Goal: Task Accomplishment & Management: Use online tool/utility

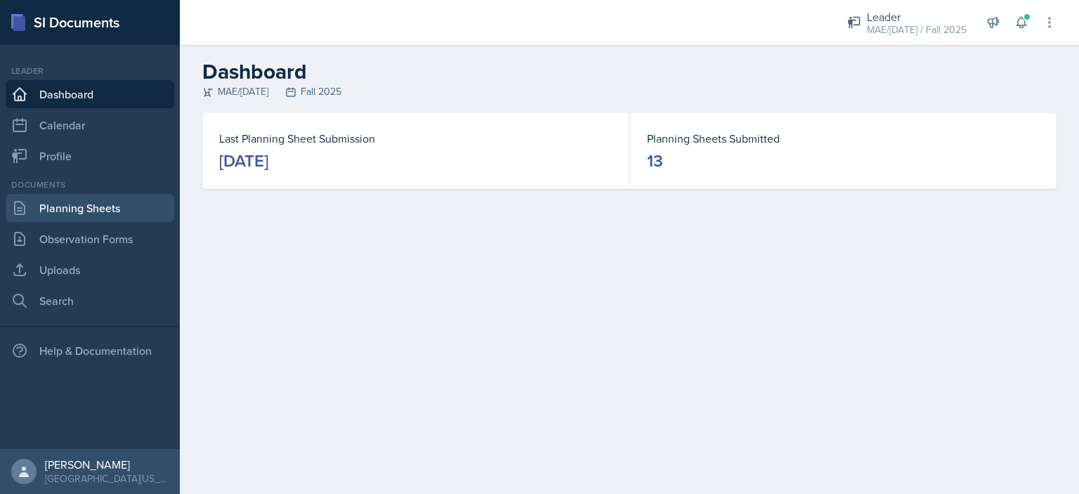
click at [98, 214] on link "Planning Sheets" at bounding box center [90, 208] width 169 height 28
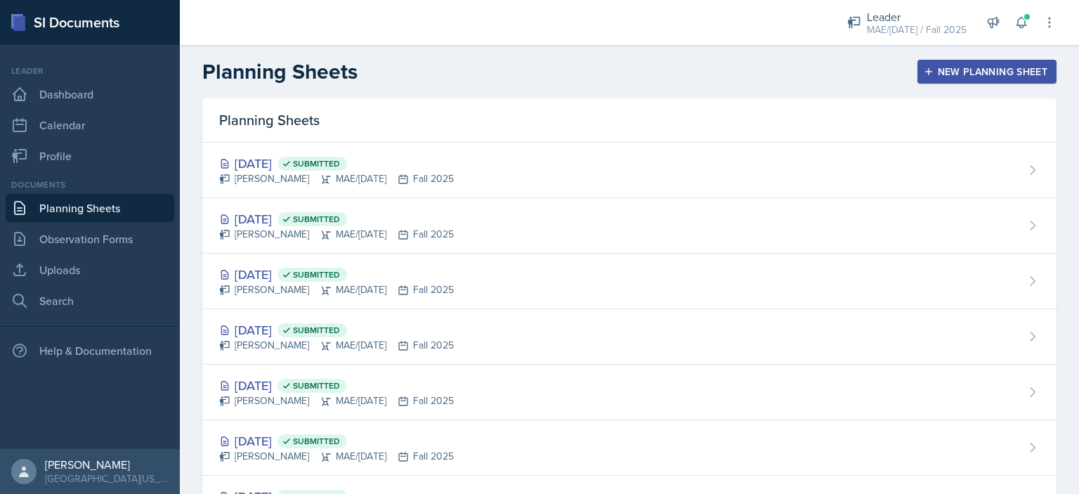
click at [933, 72] on div "New Planning Sheet" at bounding box center [986, 71] width 121 height 11
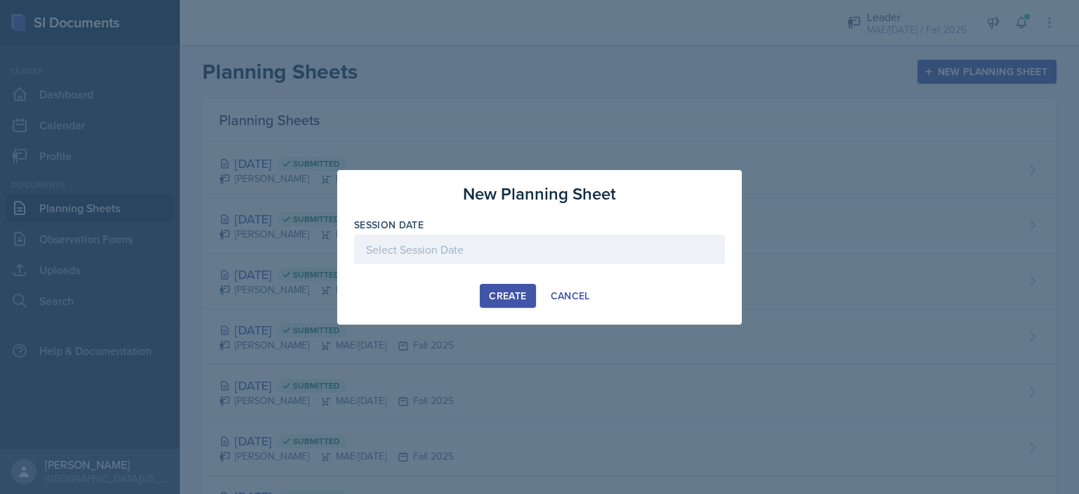
click at [400, 248] on div at bounding box center [539, 250] width 371 height 30
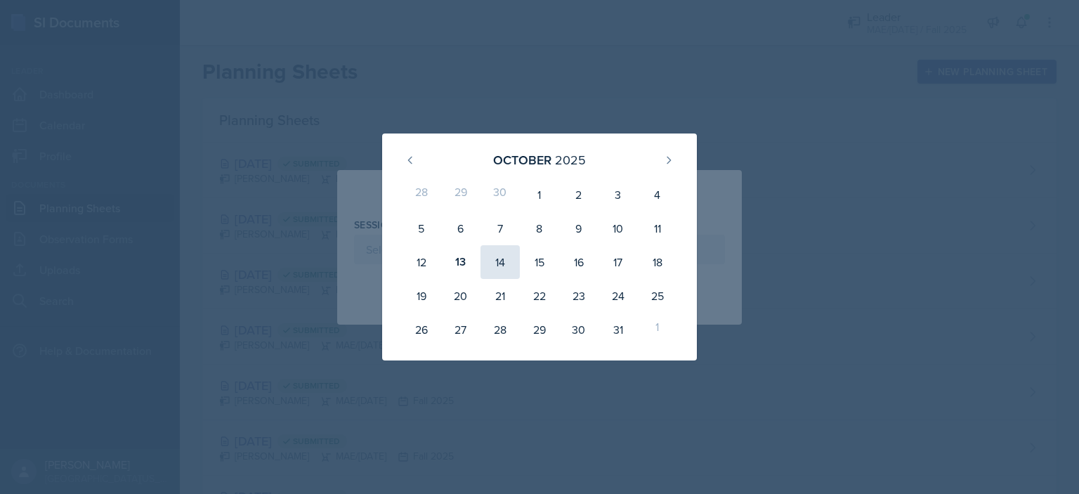
click at [486, 261] on div "14" at bounding box center [499, 262] width 39 height 34
type input "[DATE]"
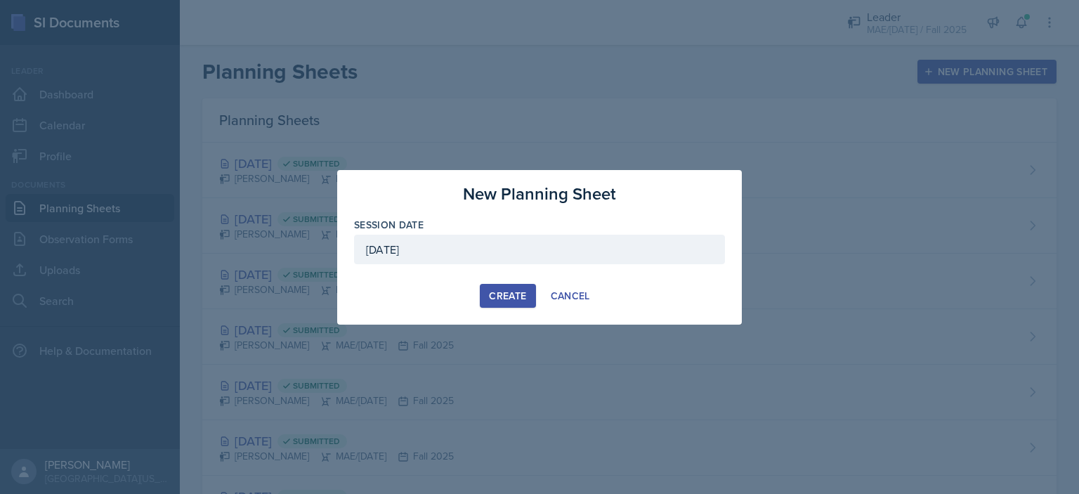
click at [493, 297] on div "Create" at bounding box center [507, 295] width 37 height 11
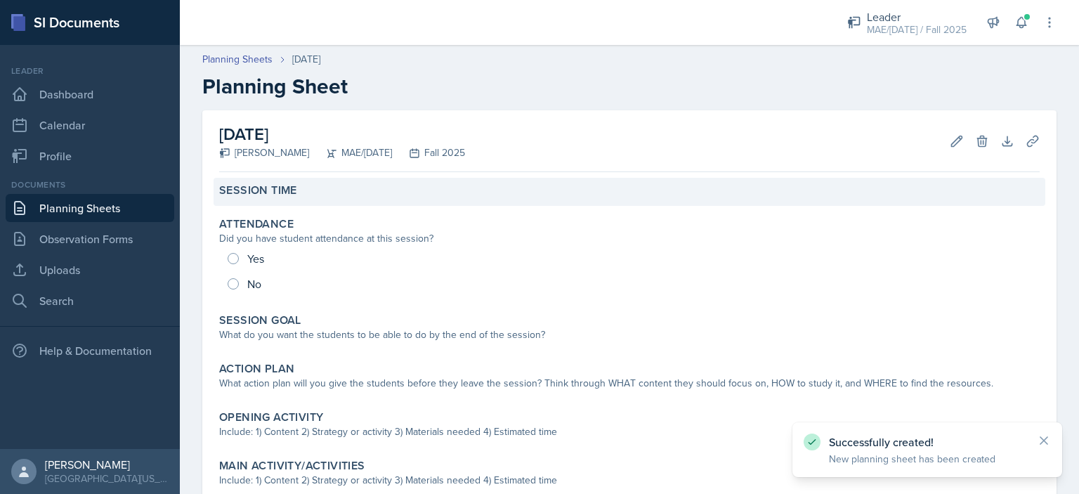
click at [308, 202] on div "Session Time" at bounding box center [630, 192] width 832 height 28
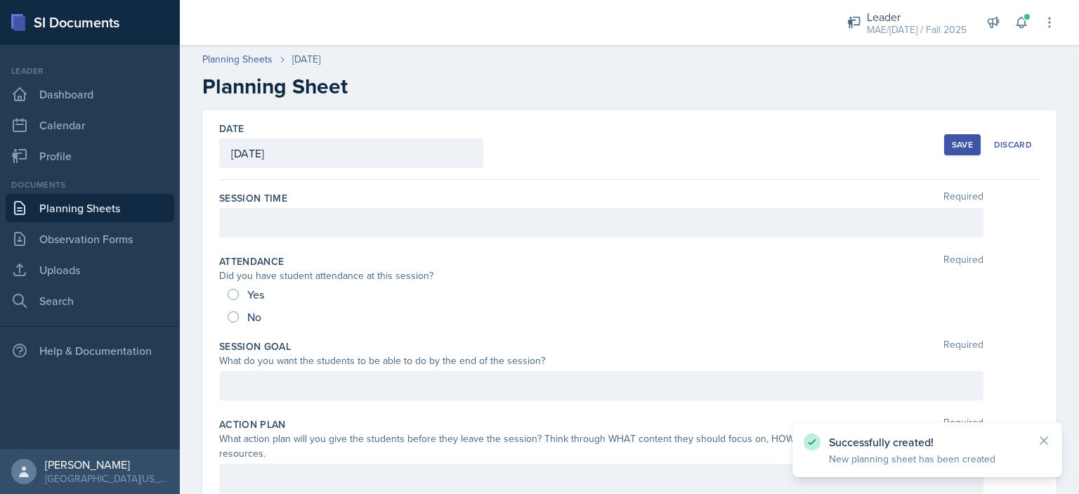
click at [313, 213] on div at bounding box center [601, 223] width 764 height 30
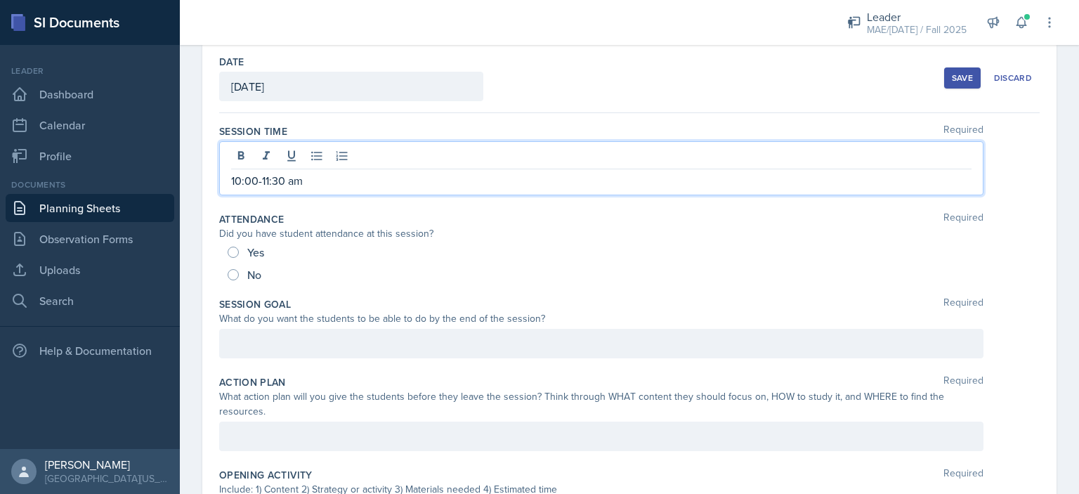
scroll to position [70, 0]
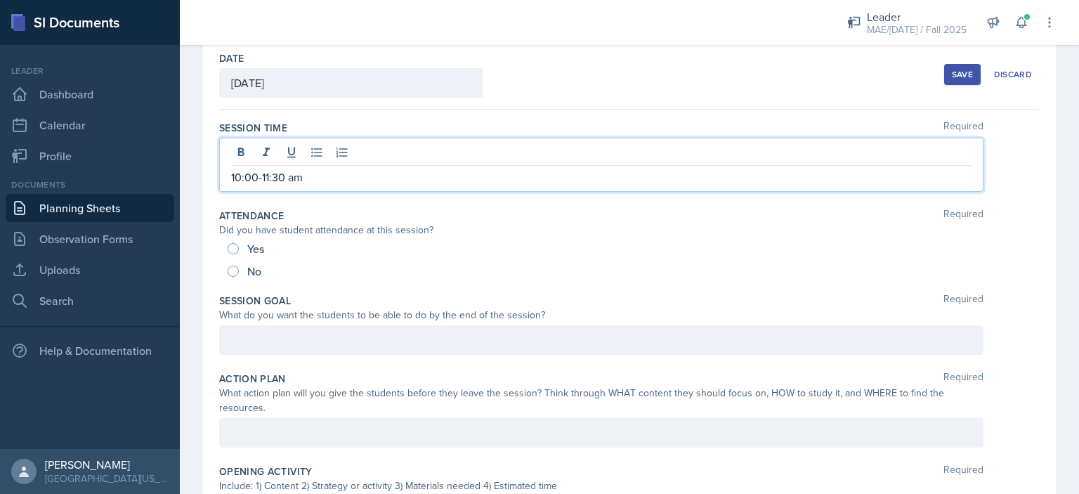
click at [379, 327] on div at bounding box center [601, 340] width 764 height 30
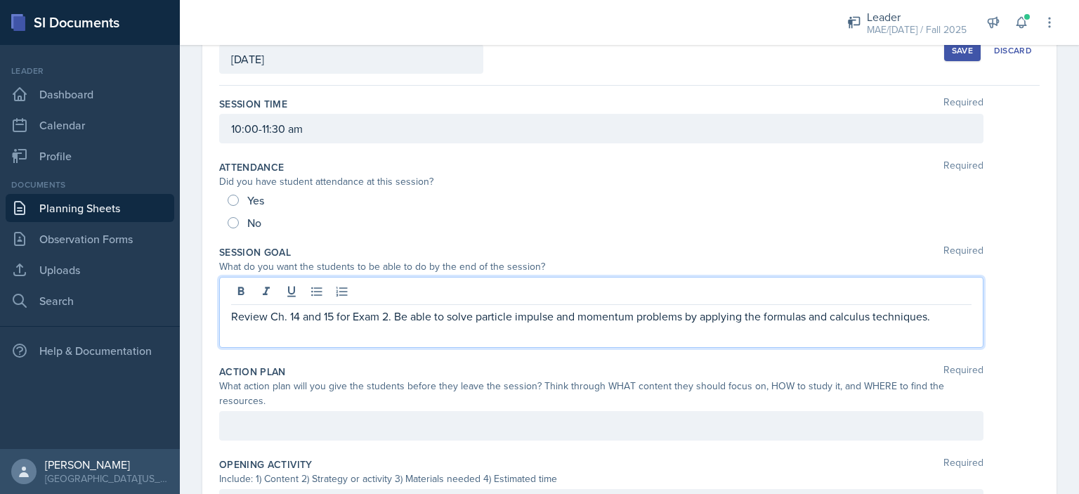
click at [371, 433] on div at bounding box center [601, 426] width 764 height 30
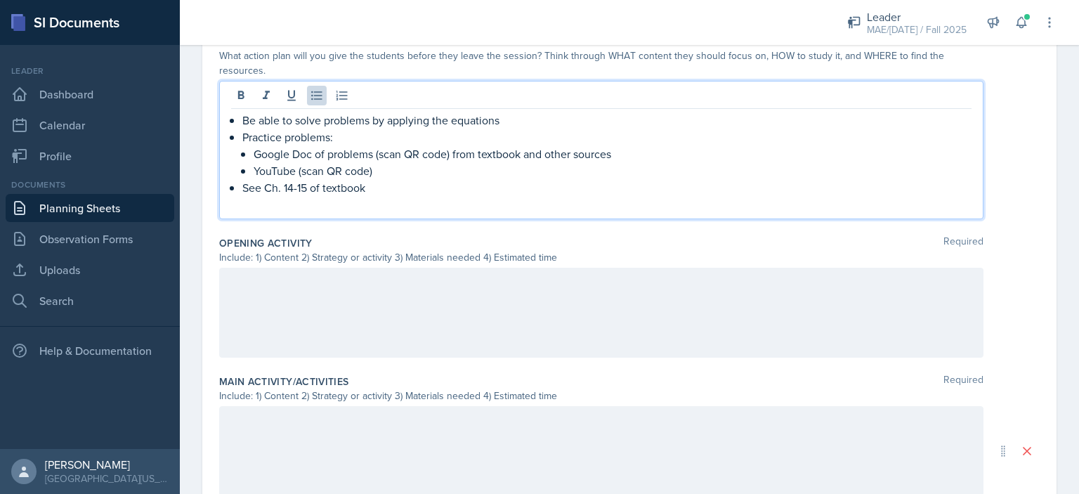
click at [454, 274] on p at bounding box center [601, 282] width 740 height 17
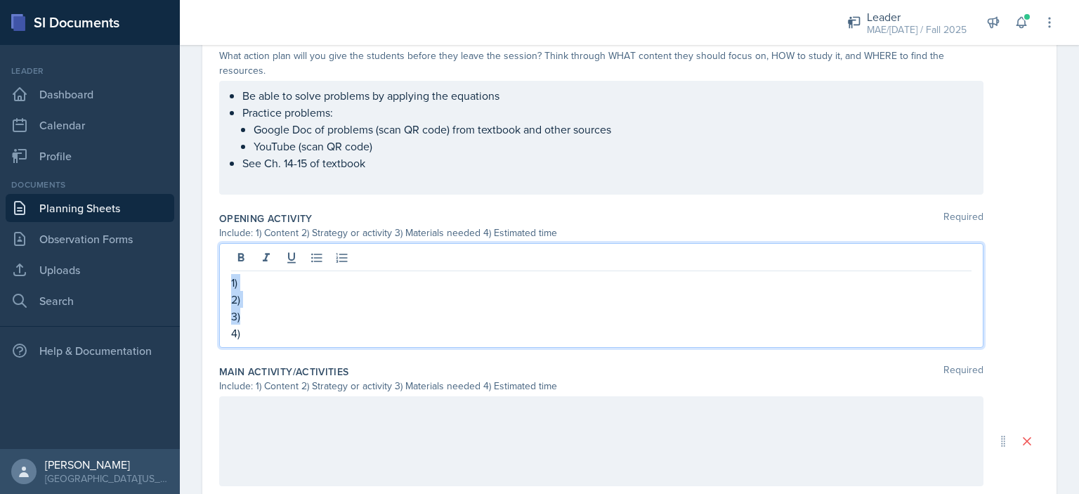
copy div "1) 2) 3)"
click at [446, 409] on div at bounding box center [601, 441] width 764 height 90
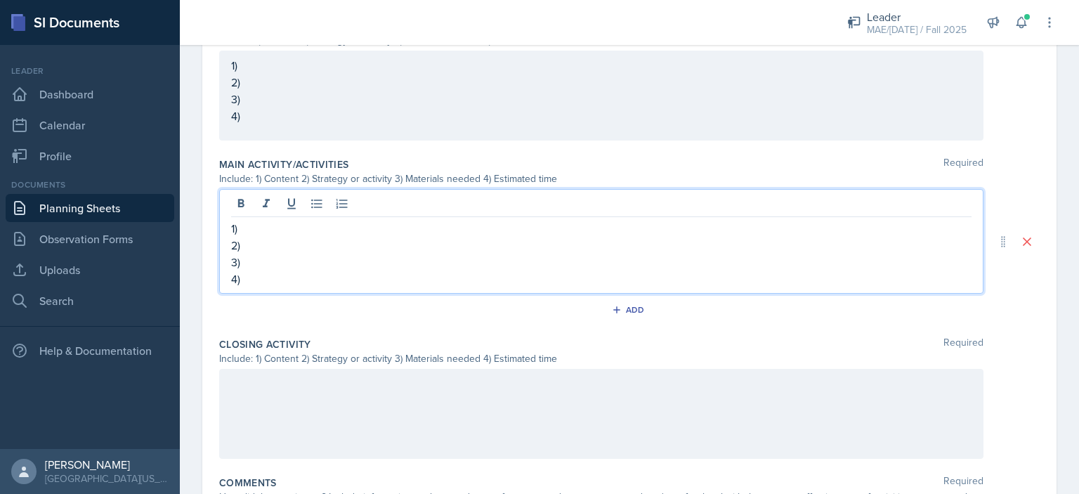
scroll to position [596, 0]
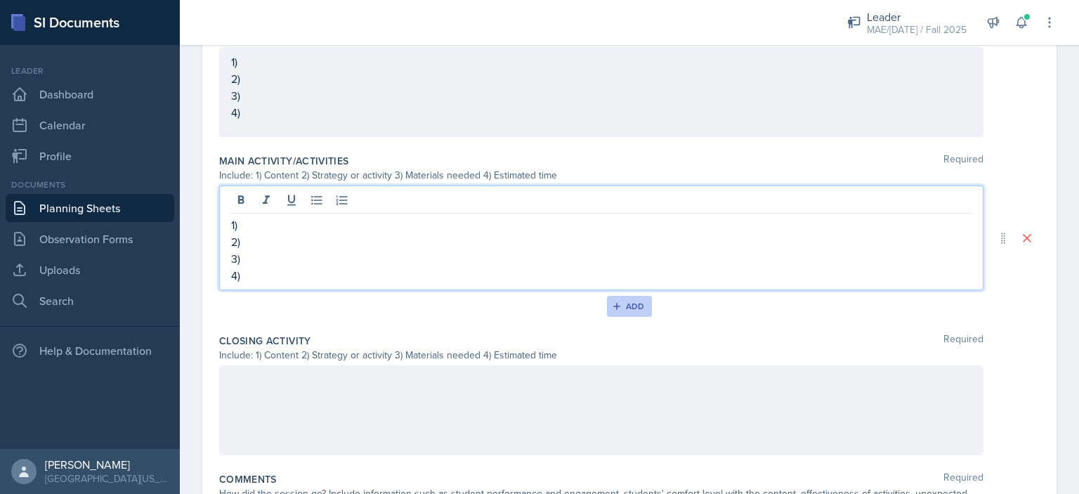
click at [635, 303] on div "Add" at bounding box center [630, 306] width 30 height 11
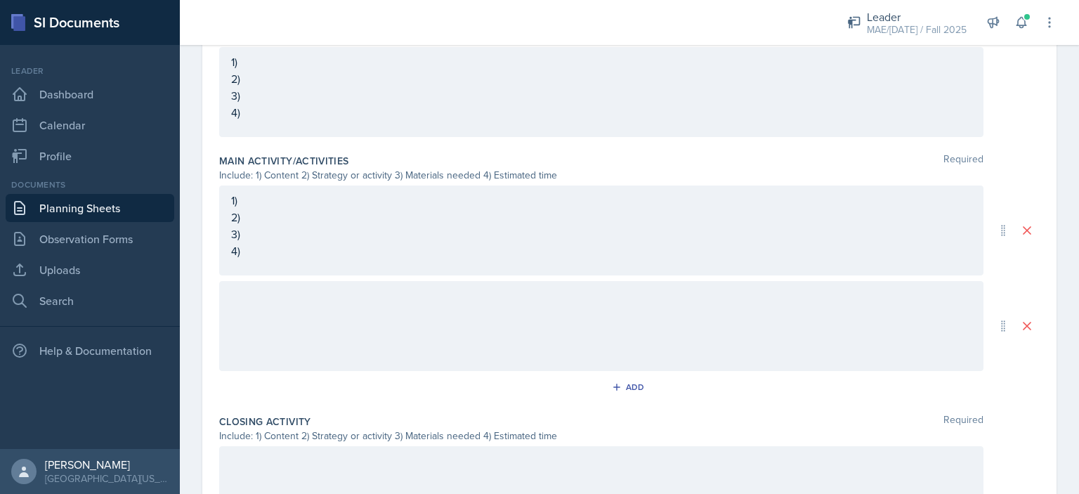
click at [545, 318] on div at bounding box center [601, 326] width 764 height 90
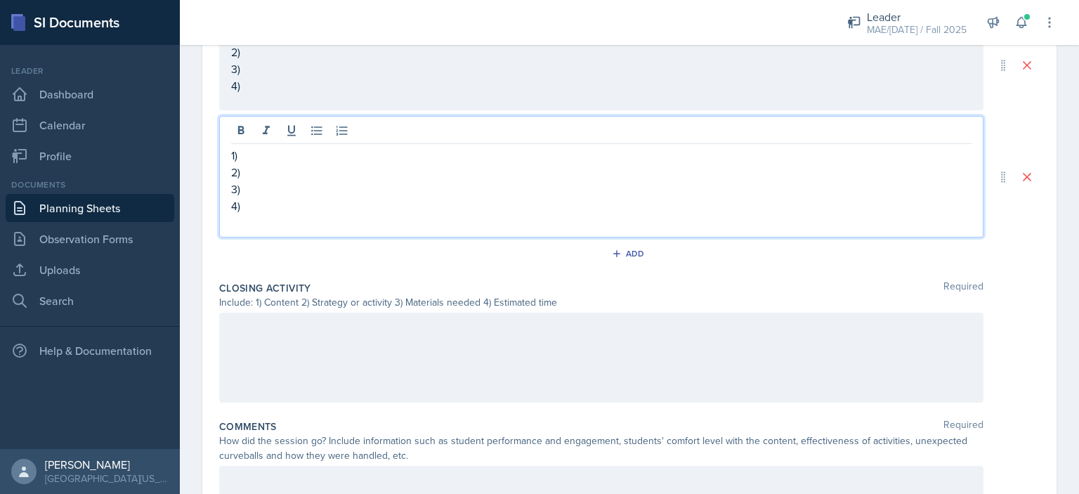
click at [464, 320] on p at bounding box center [601, 327] width 740 height 17
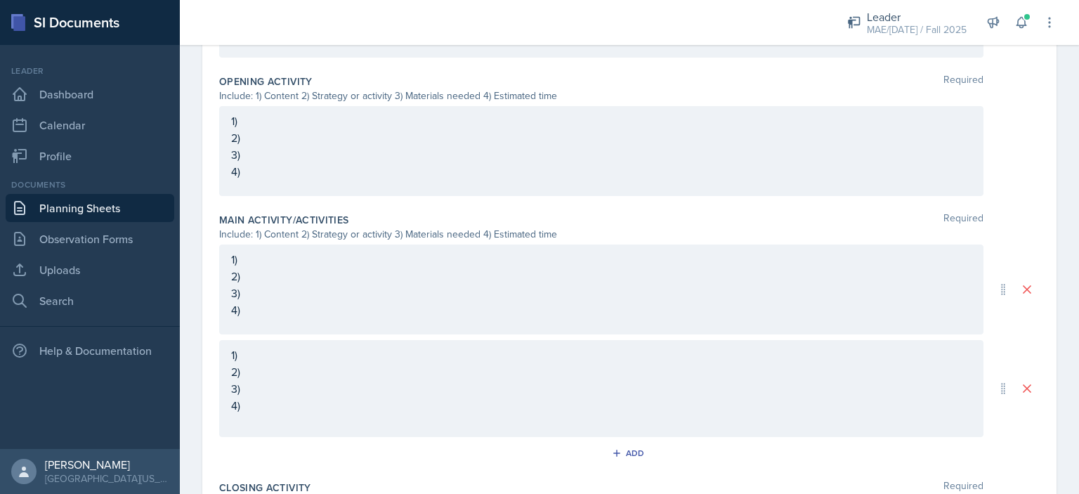
scroll to position [480, 0]
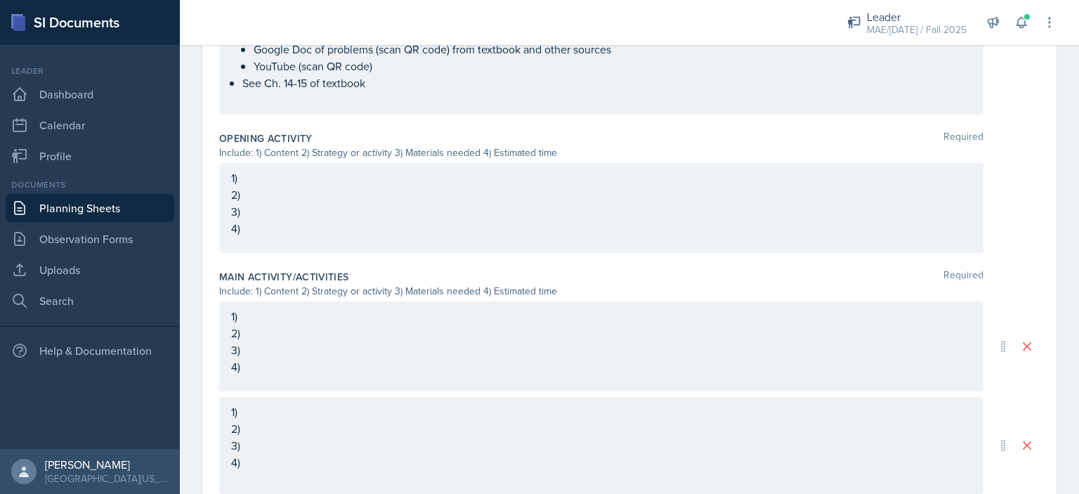
click at [317, 177] on p "1)" at bounding box center [601, 177] width 740 height 17
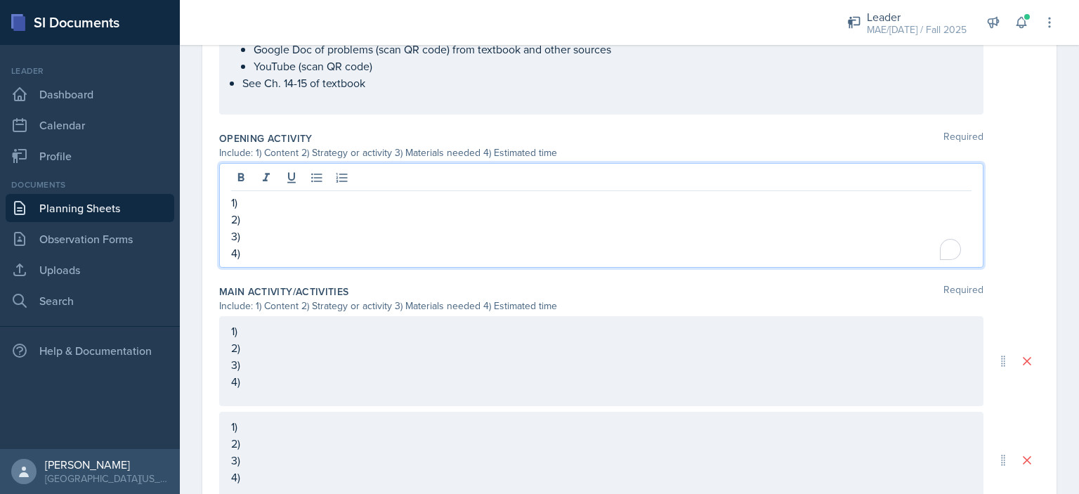
scroll to position [504, 0]
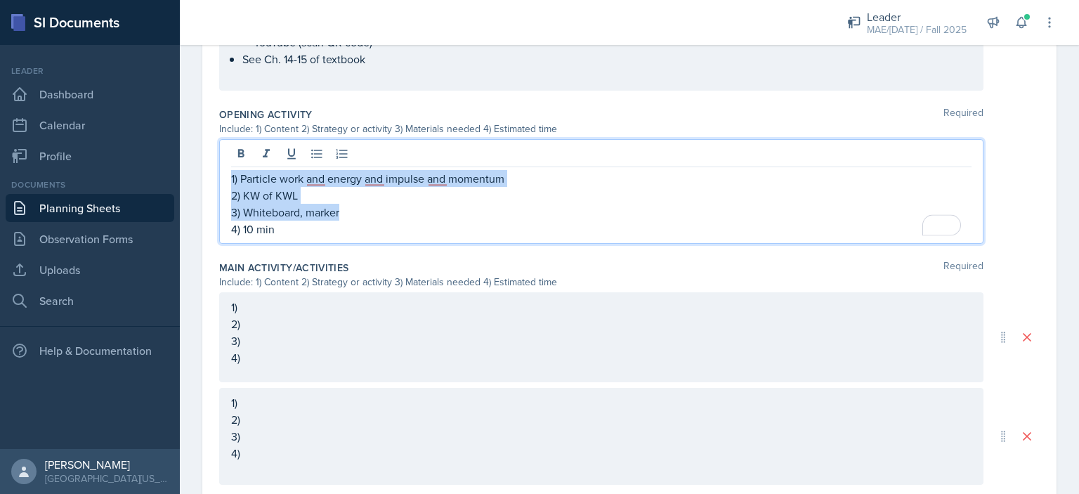
copy div "1) Particle work and energy and impulse and momentum 2) KW of KWL 3) Whiteboard…"
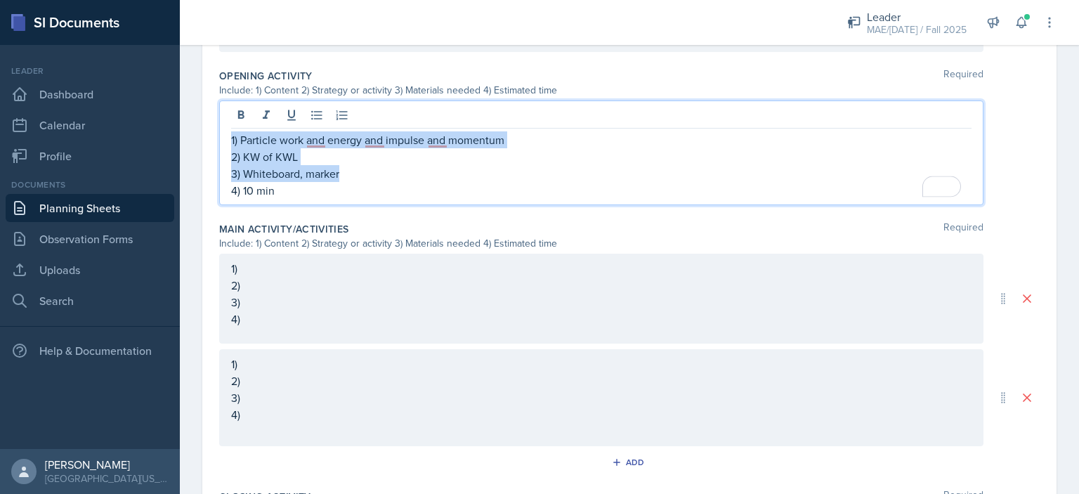
scroll to position [714, 0]
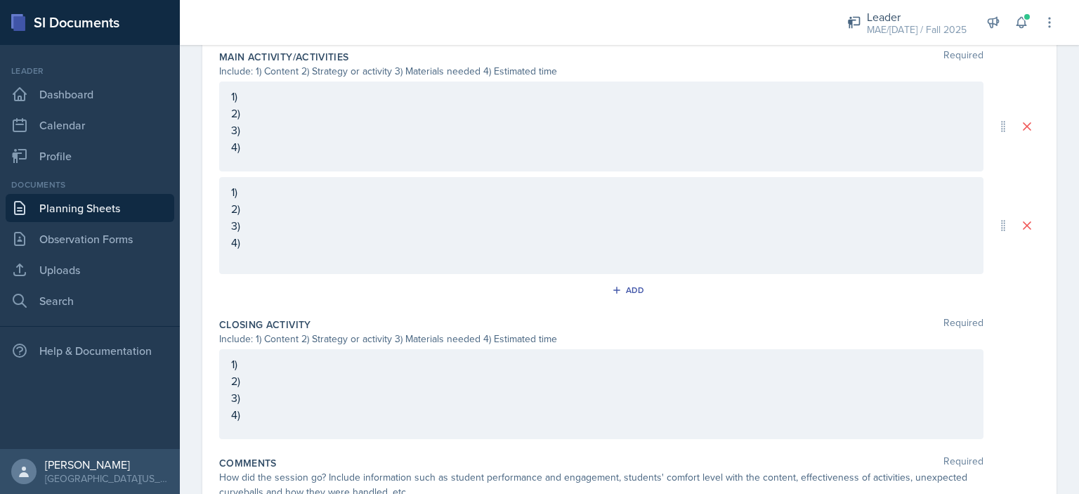
click at [327, 398] on p "3)" at bounding box center [601, 397] width 740 height 17
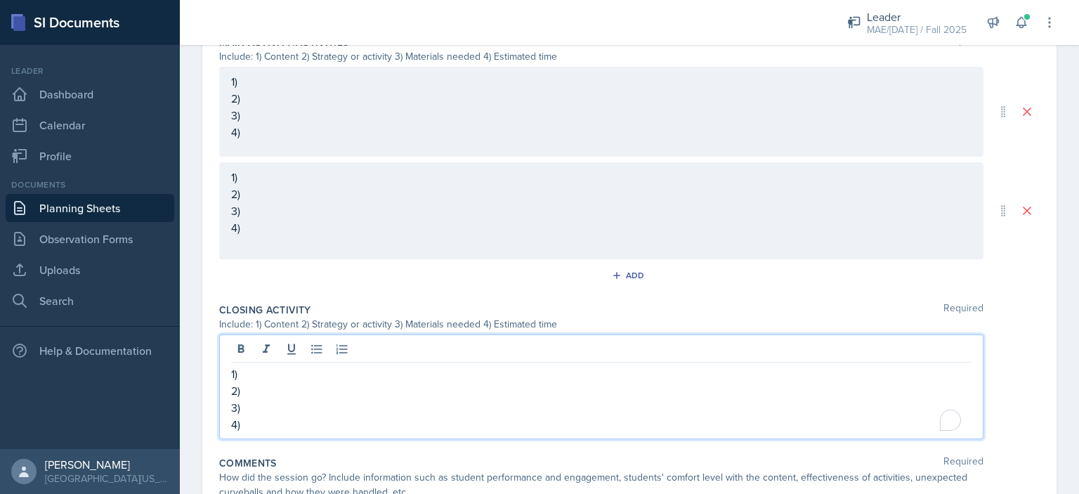
scroll to position [725, 0]
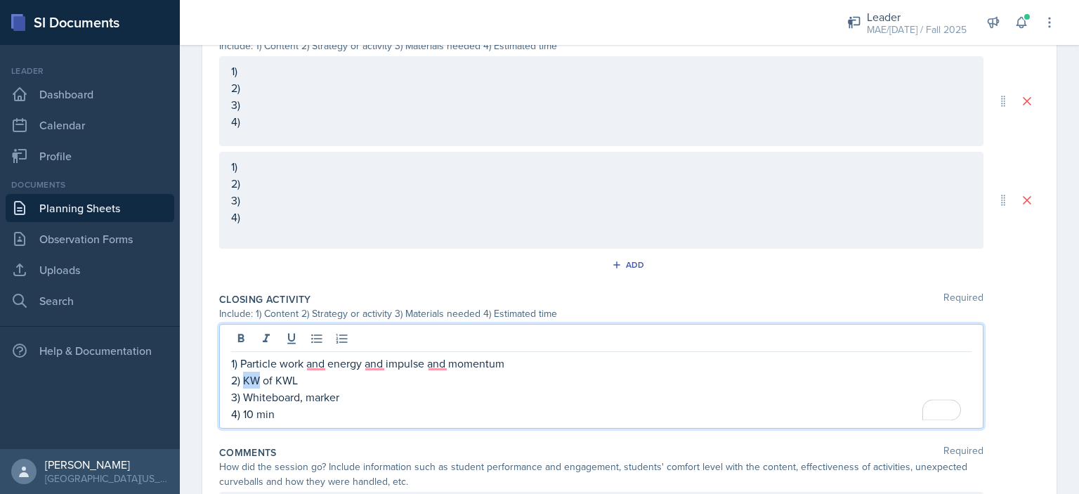
drag, startPoint x: 258, startPoint y: 383, endPoint x: 245, endPoint y: 372, distance: 17.0
click at [245, 376] on p "2) KW of KWL" at bounding box center [601, 380] width 740 height 17
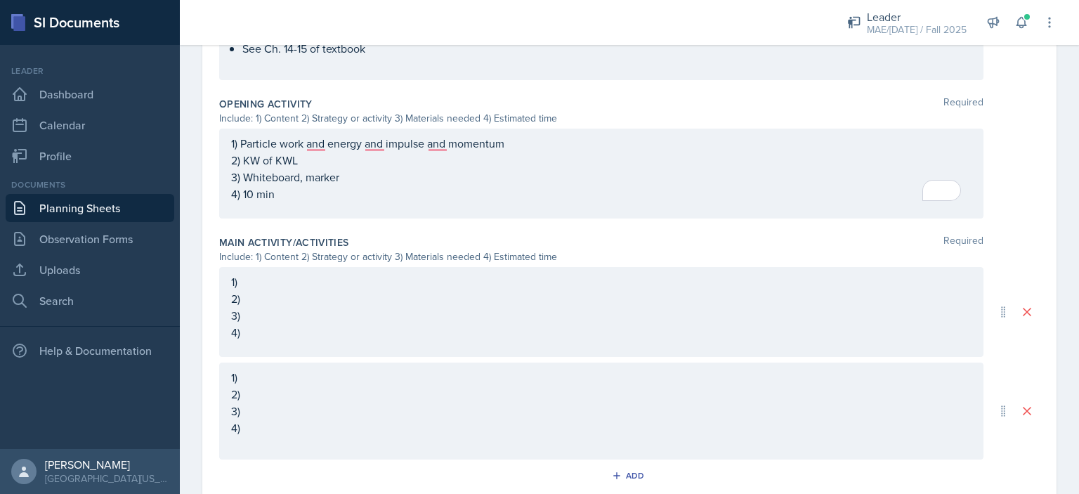
click at [283, 284] on p "1)" at bounding box center [601, 281] width 740 height 17
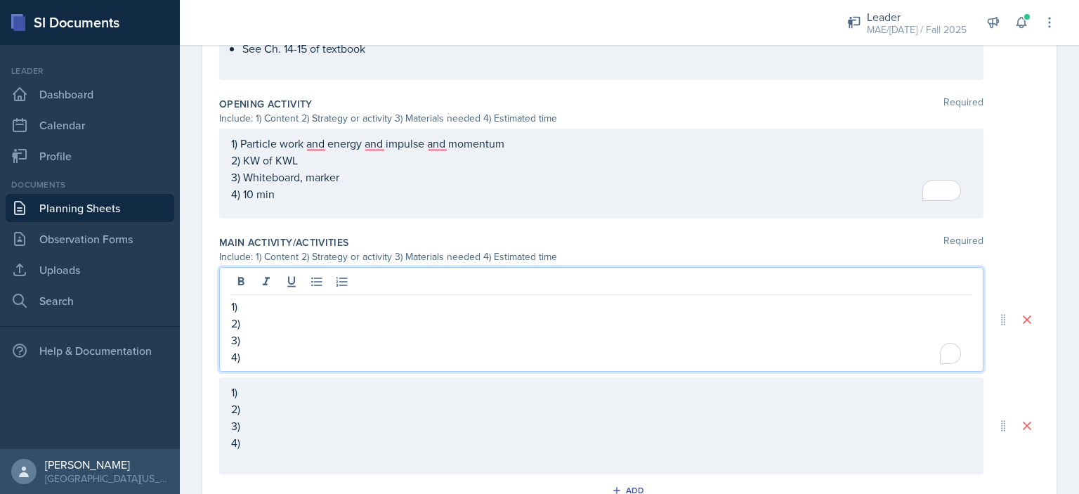
scroll to position [538, 0]
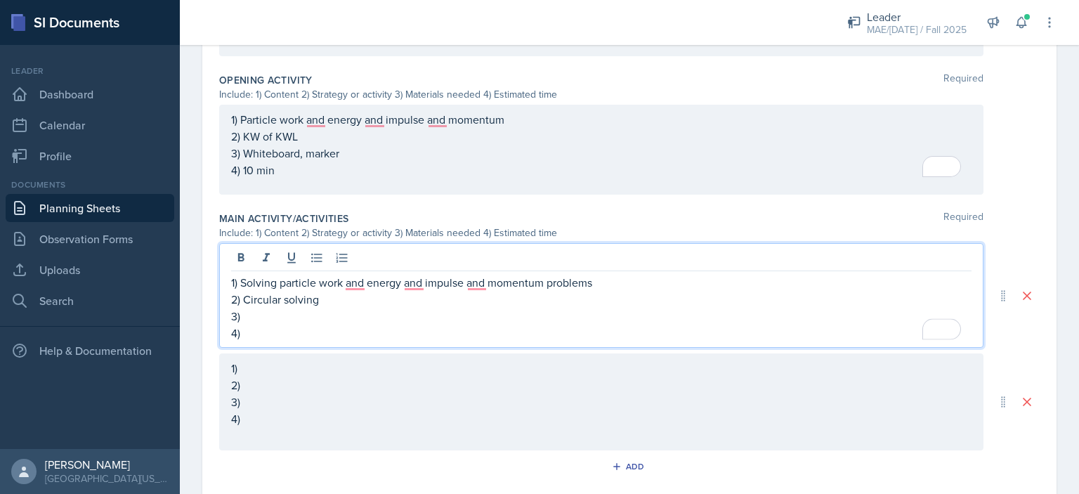
click at [309, 317] on p "3)" at bounding box center [601, 316] width 740 height 17
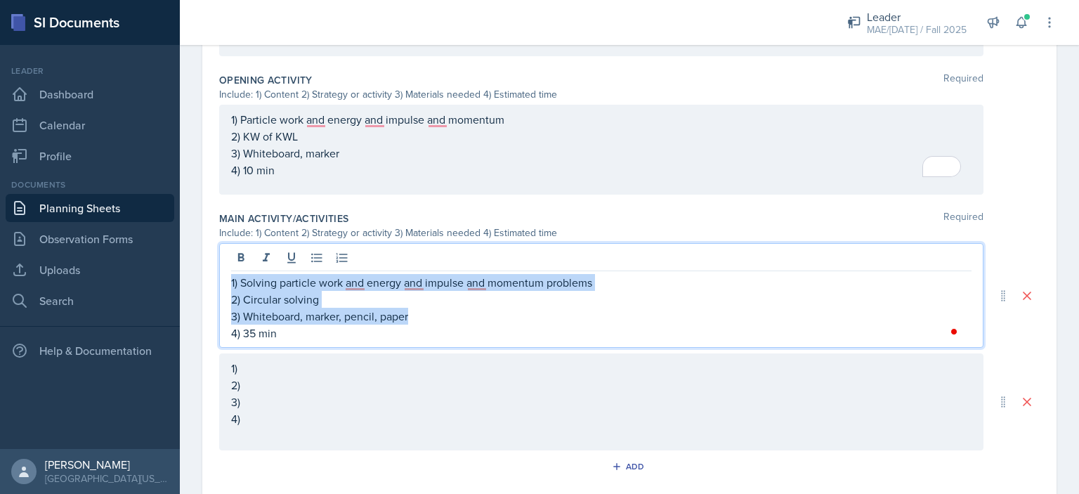
copy div "1) Solving particle work and energy and impulse and momentum problems 2) Circul…"
click at [275, 387] on div "1) 2) 3) 4)" at bounding box center [601, 402] width 740 height 84
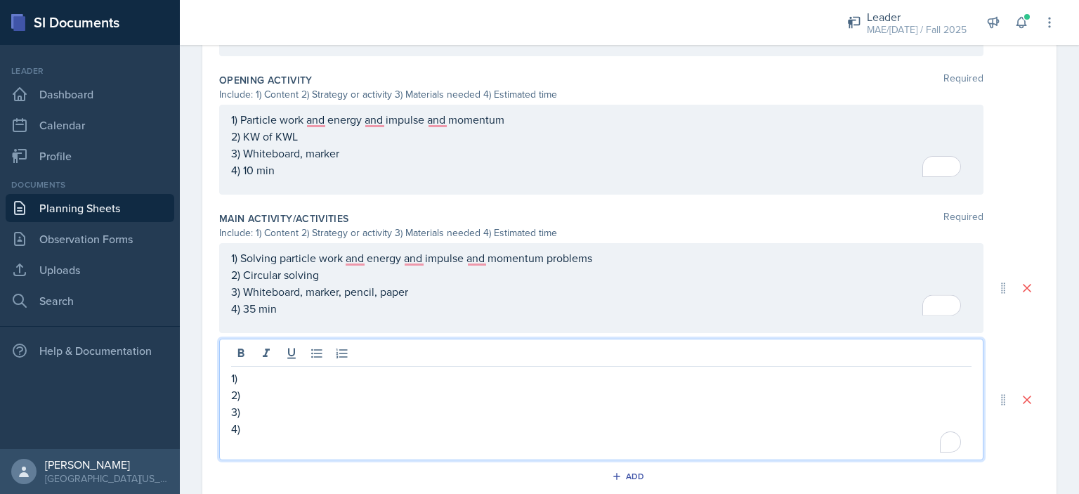
scroll to position [523, 0]
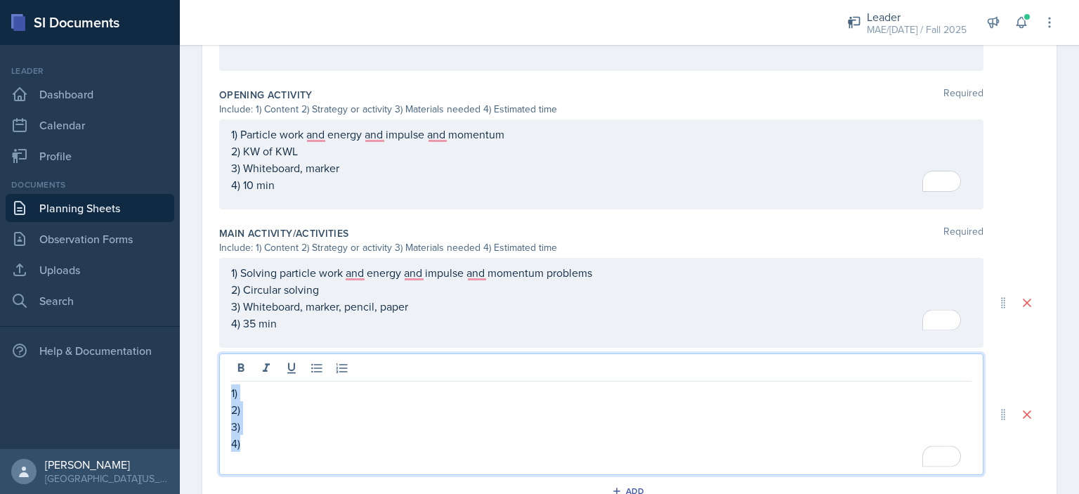
paste div "To enrich screen reader interactions, please activate Accessibility in Grammarl…"
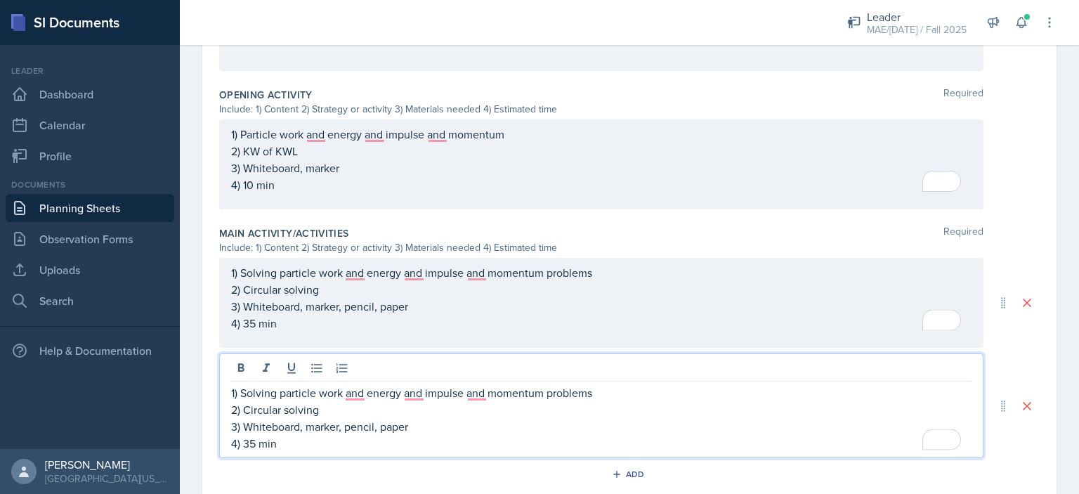
click at [322, 411] on p "2) Circular solving" at bounding box center [601, 409] width 740 height 17
click at [248, 408] on p "2) Circular solving" at bounding box center [601, 409] width 740 height 17
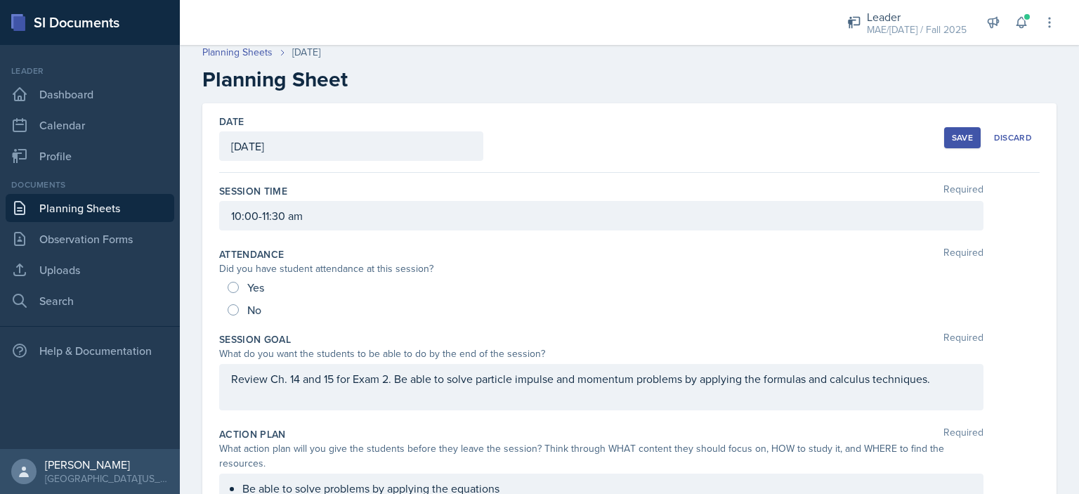
scroll to position [0, 0]
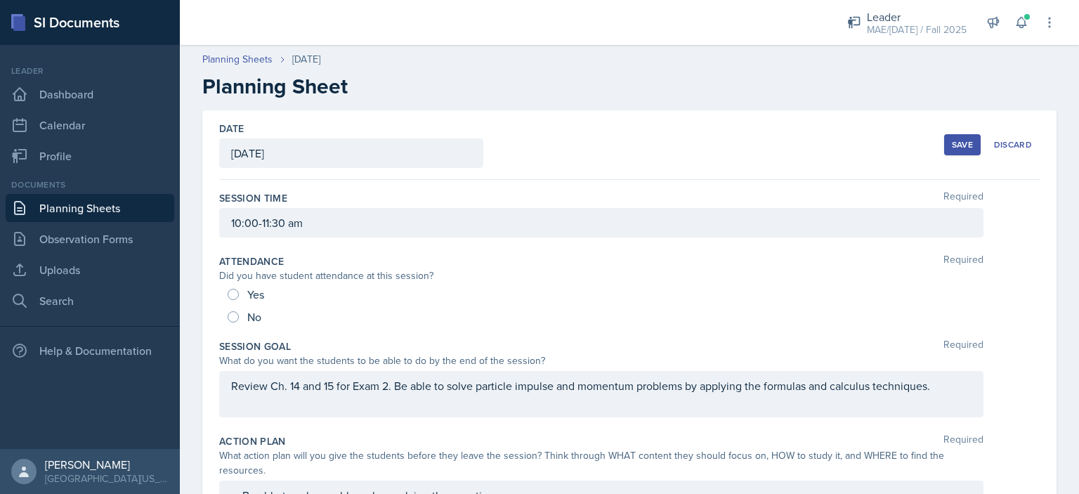
click at [952, 141] on div "Save" at bounding box center [962, 144] width 21 height 11
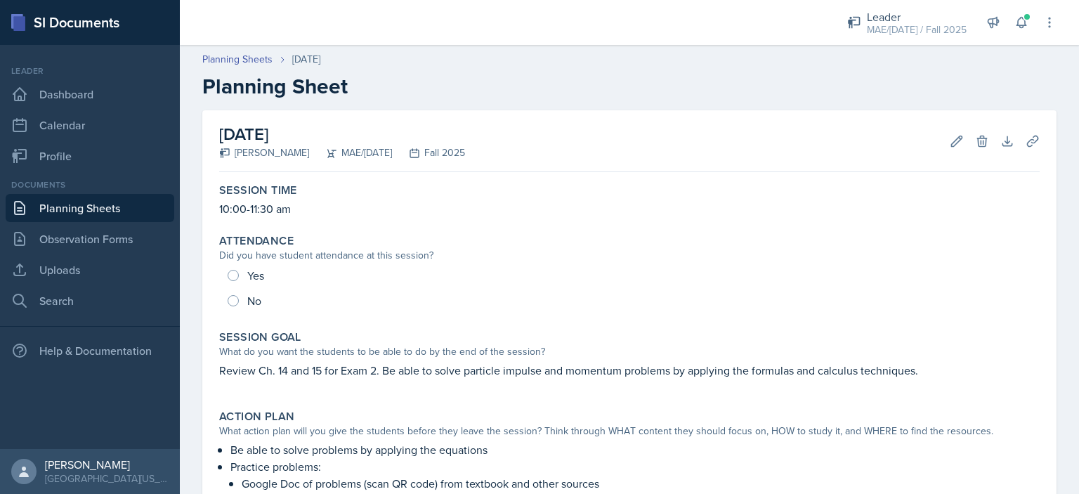
click at [89, 206] on link "Planning Sheets" at bounding box center [90, 208] width 169 height 28
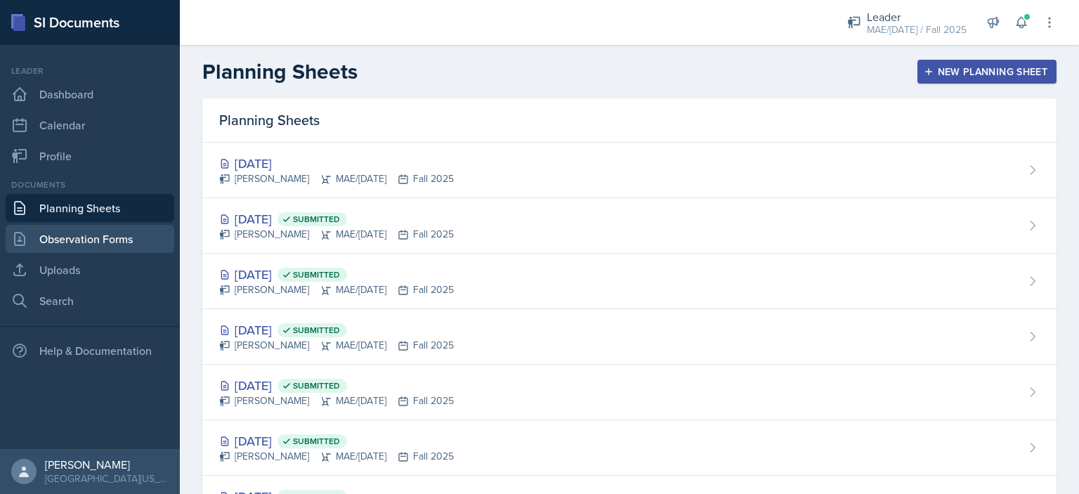
click at [138, 230] on link "Observation Forms" at bounding box center [90, 239] width 169 height 28
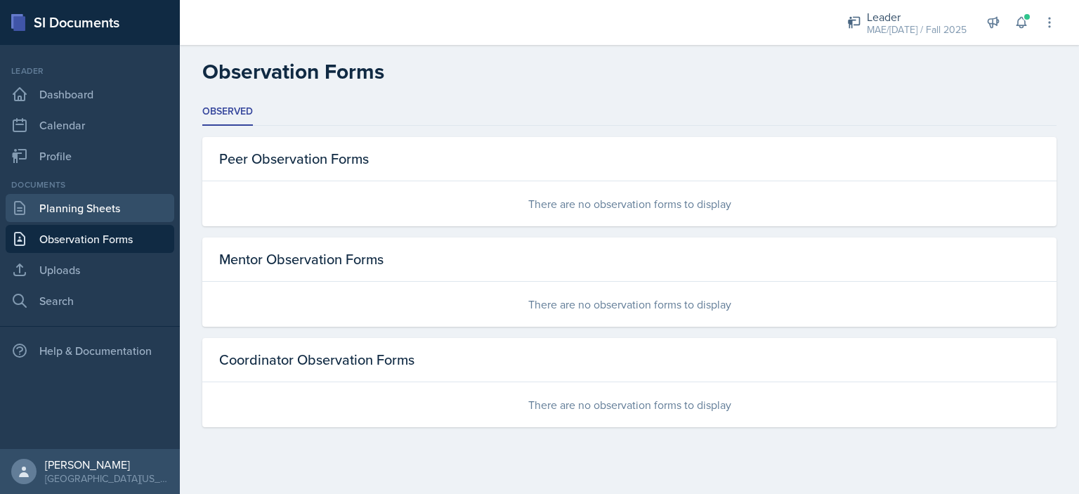
click at [79, 211] on link "Planning Sheets" at bounding box center [90, 208] width 169 height 28
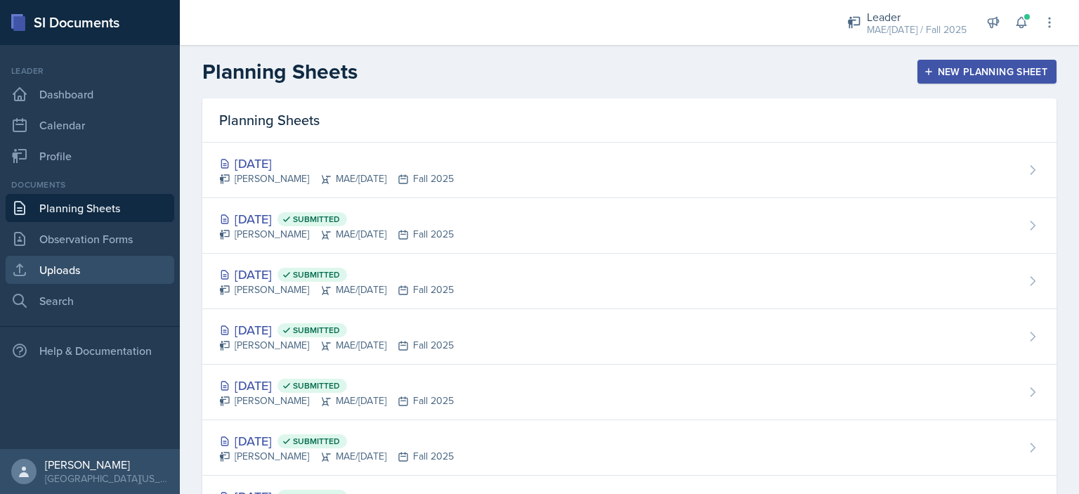
click at [75, 275] on link "Uploads" at bounding box center [90, 270] width 169 height 28
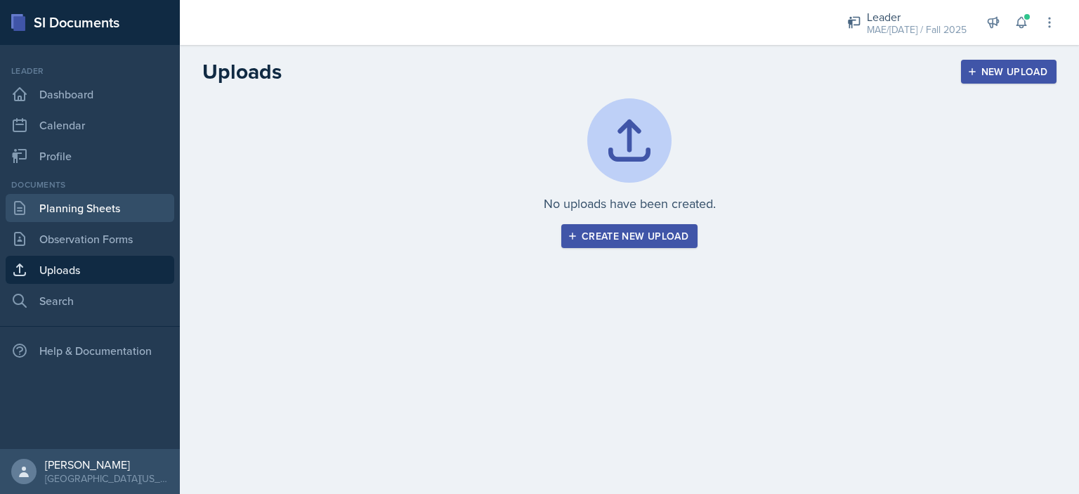
click at [70, 211] on link "Planning Sheets" at bounding box center [90, 208] width 169 height 28
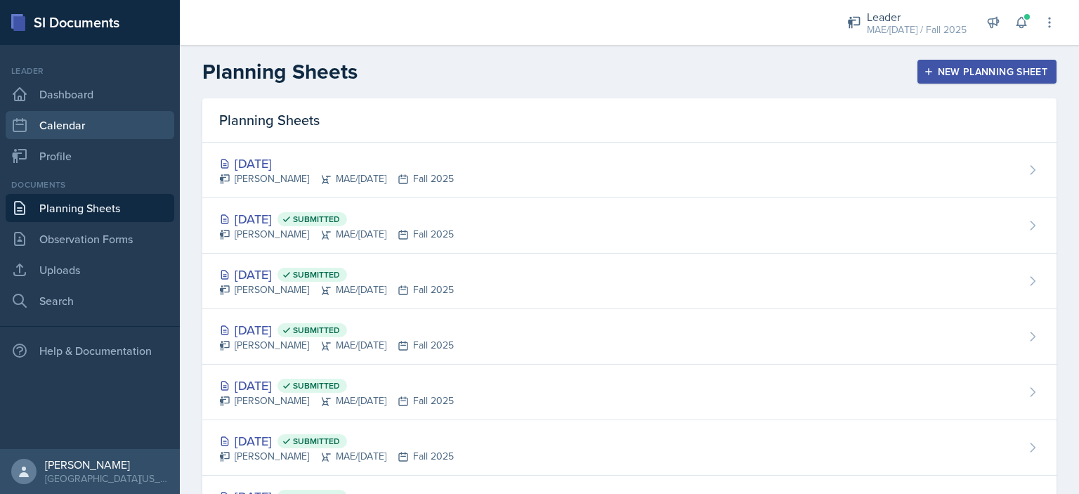
click at [55, 119] on link "Calendar" at bounding box center [90, 125] width 169 height 28
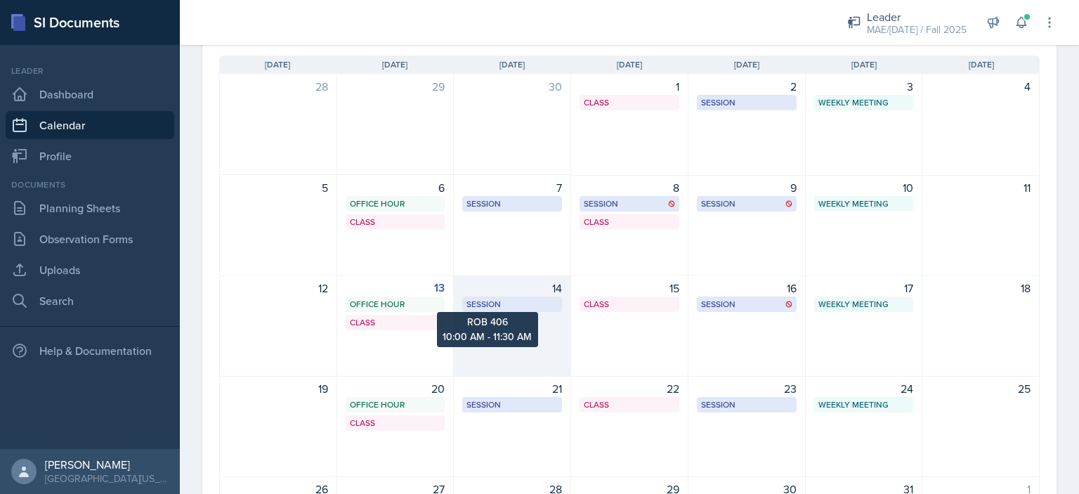
scroll to position [140, 0]
